Goal: Obtain resource: Obtain resource

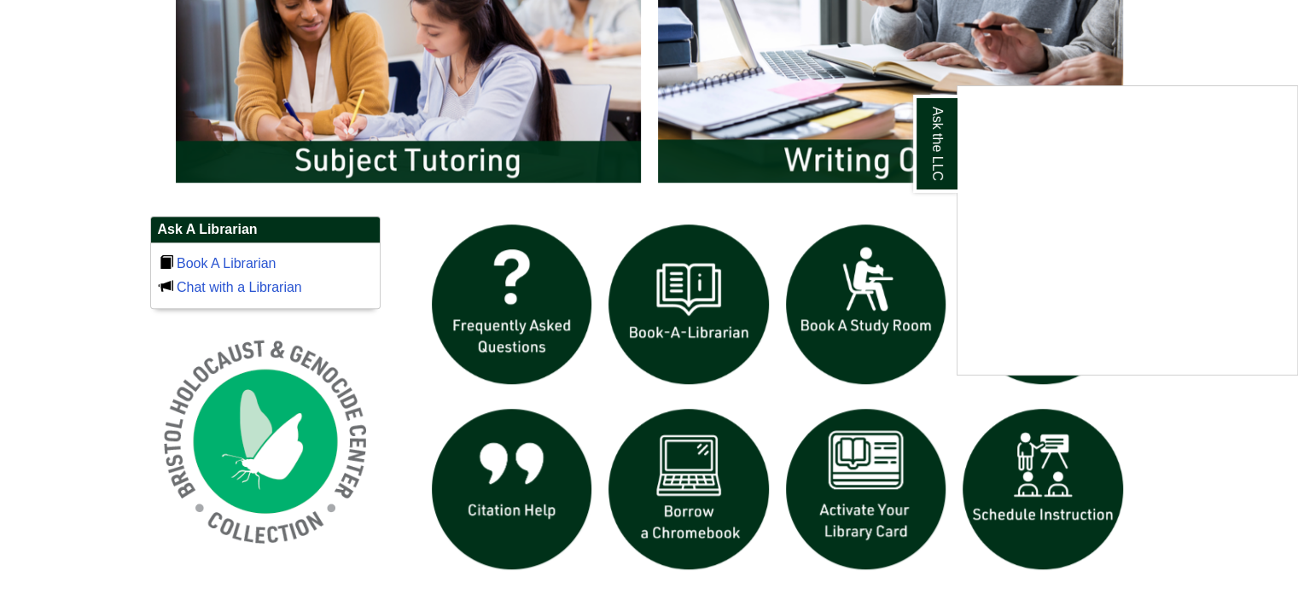
scroll to position [1007, 0]
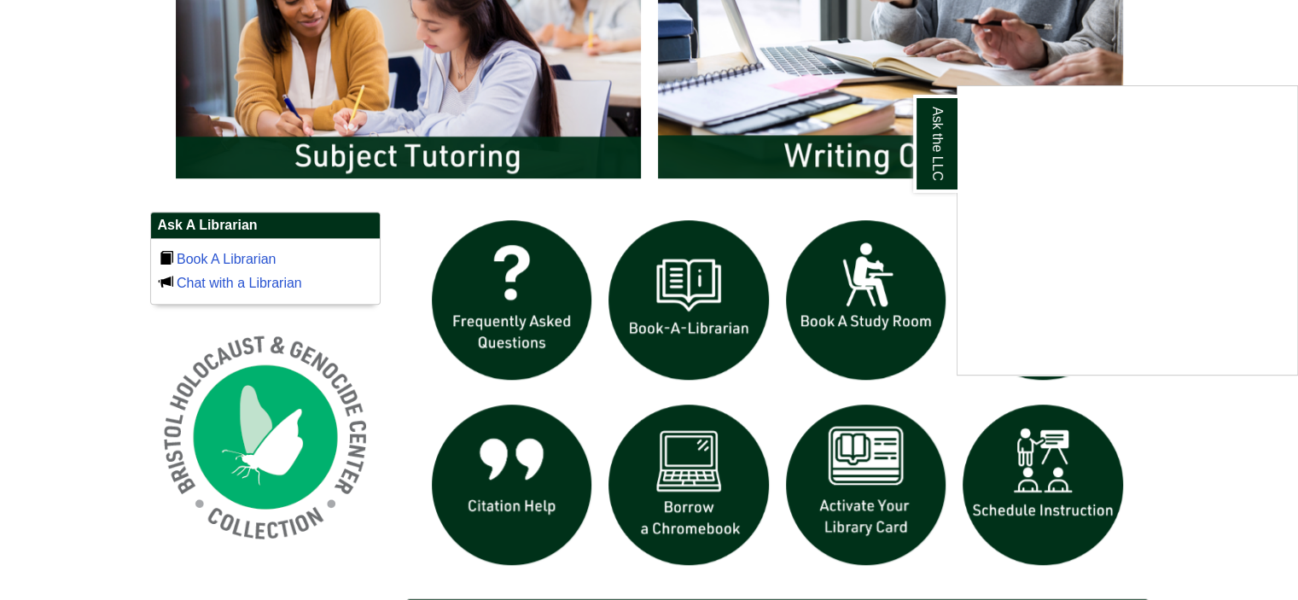
click at [683, 510] on div "Ask the LLC" at bounding box center [649, 300] width 1298 height 600
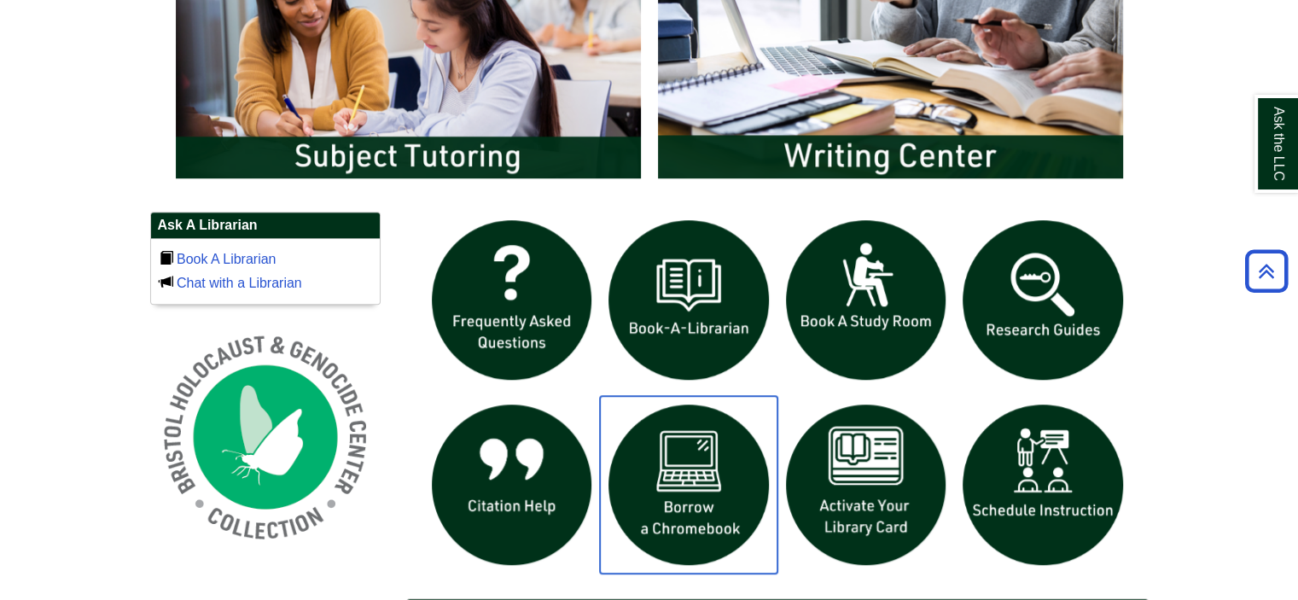
click at [683, 510] on img "slideshow" at bounding box center [689, 485] width 178 height 178
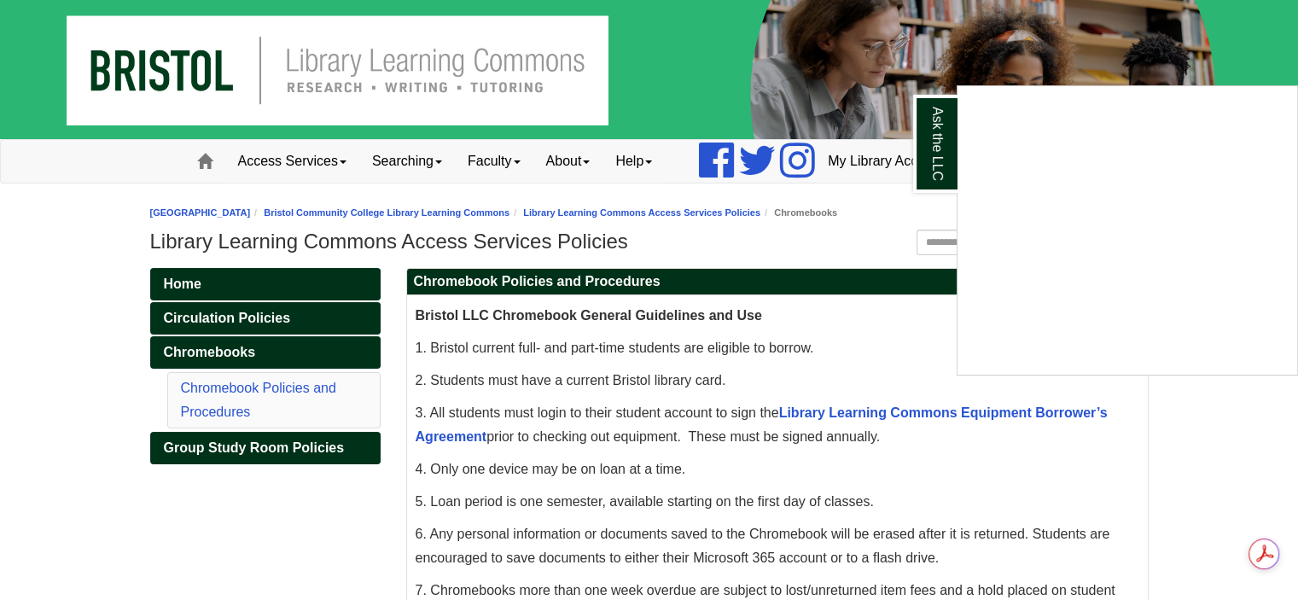
click at [1243, 43] on div "Ask the LLC" at bounding box center [649, 300] width 1298 height 600
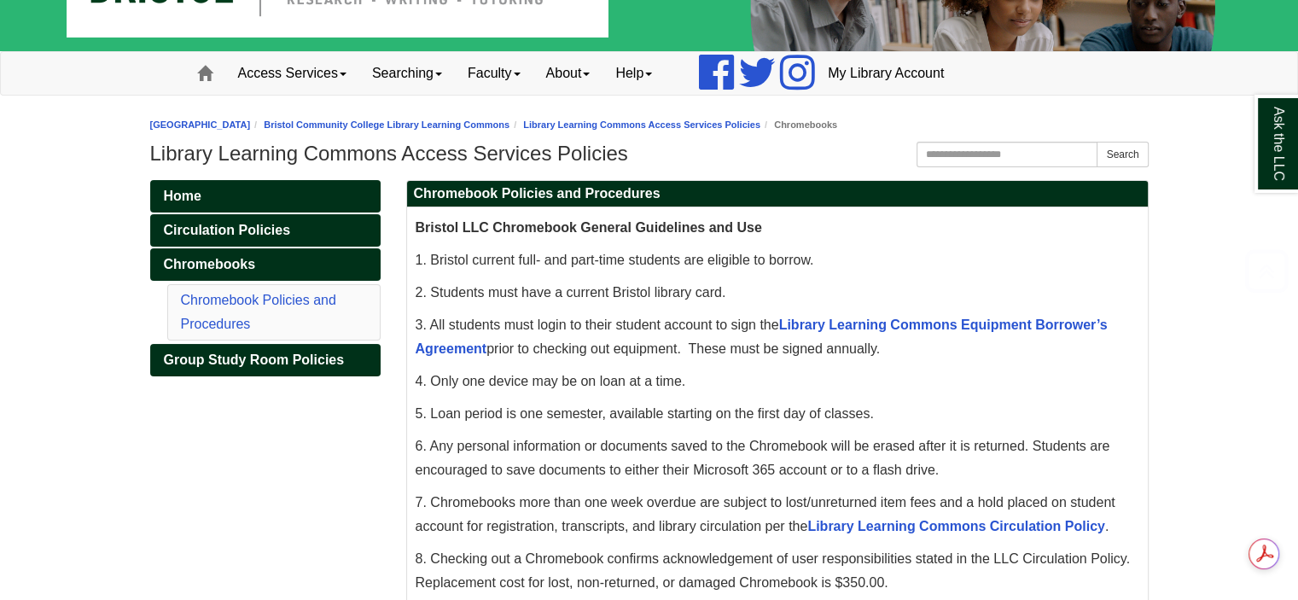
scroll to position [82, 0]
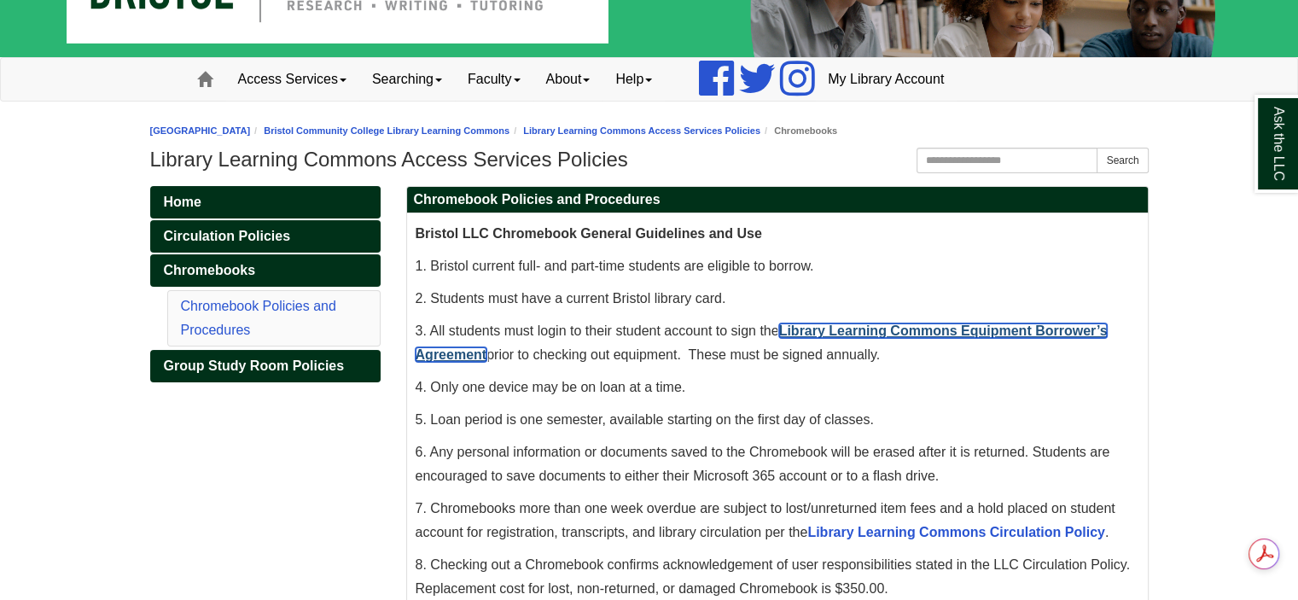
click at [983, 327] on link "Library Learning Commons Equipment Borrower’s Agreement" at bounding box center [762, 343] width 692 height 38
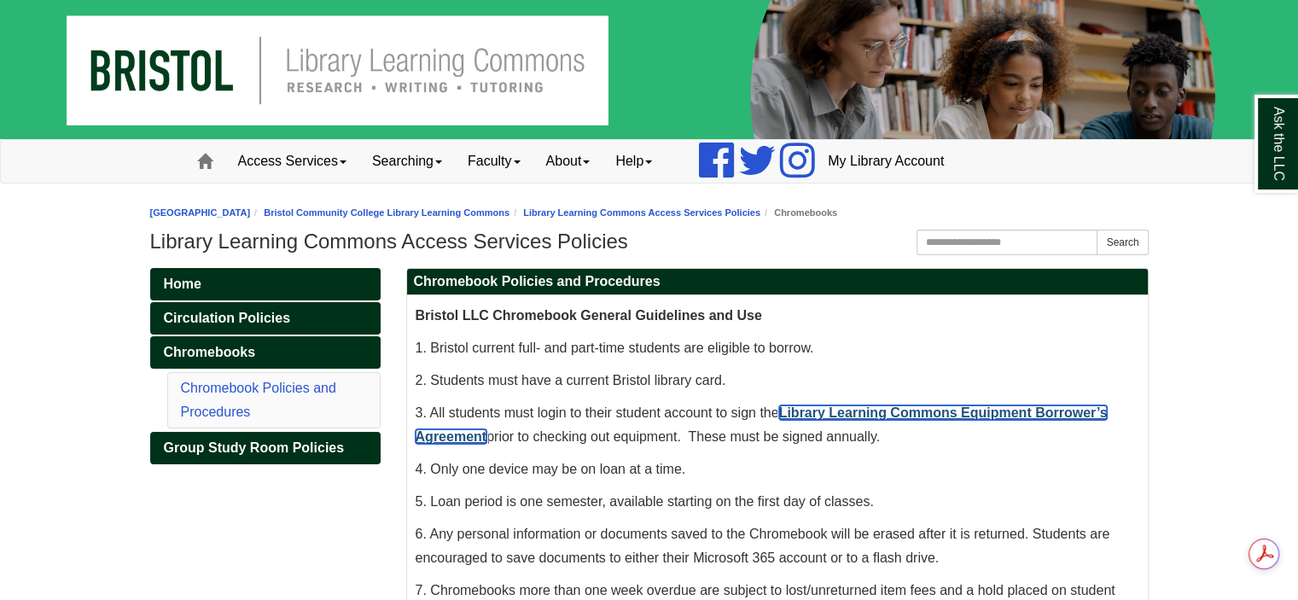
scroll to position [0, 0]
